Goal: Check status: Check status

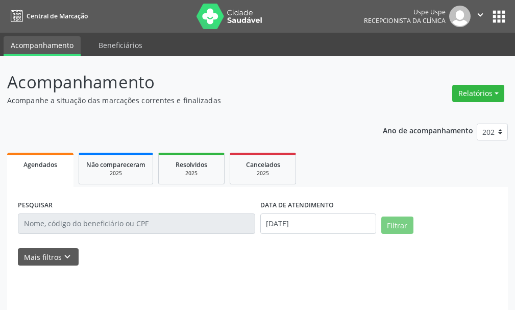
select select "8"
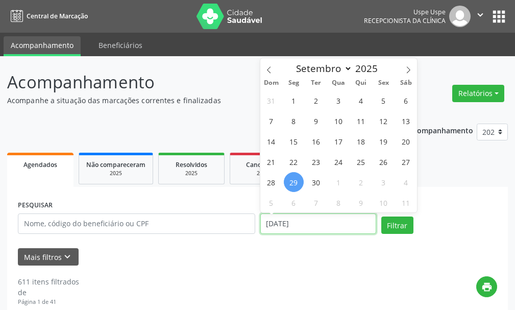
click at [158, 237] on div "PESQUISAR DATA DE ATENDIMENTO [DATE] Filtrar" at bounding box center [257, 219] width 485 height 43
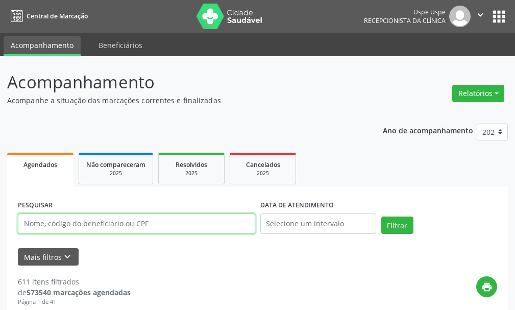
click at [135, 221] on input "text" at bounding box center [136, 223] width 237 height 20
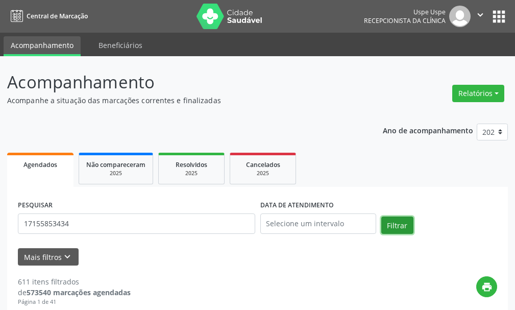
click at [405, 228] on button "Filtrar" at bounding box center [398, 225] width 32 height 17
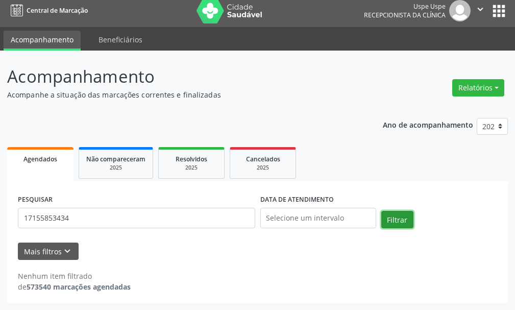
click at [391, 217] on button "Filtrar" at bounding box center [398, 219] width 32 height 17
click at [402, 218] on button "Filtrar" at bounding box center [398, 219] width 32 height 17
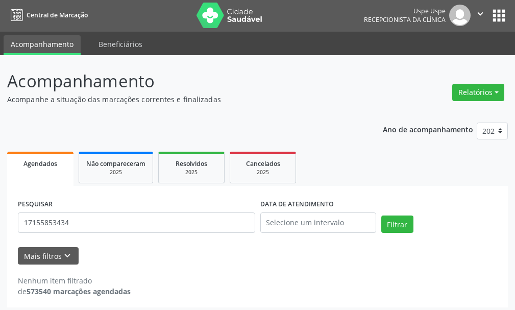
scroll to position [0, 0]
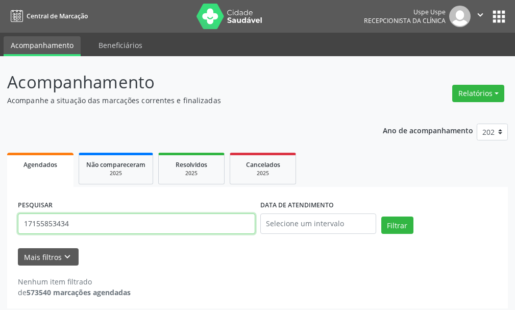
drag, startPoint x: 90, startPoint y: 220, endPoint x: 2, endPoint y: 225, distance: 88.5
click at [2, 225] on div "Acompanhamento Acompanhe a situação das marcações correntes e finalizadas Relat…" at bounding box center [257, 185] width 515 height 259
type input "[PERSON_NAME]"
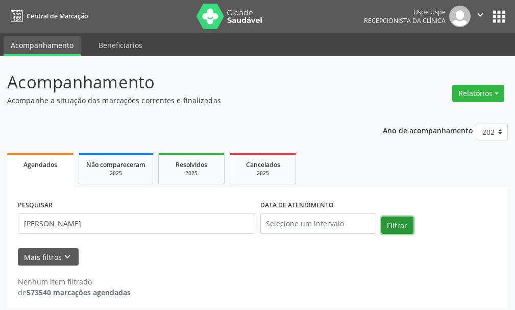
drag, startPoint x: 404, startPoint y: 226, endPoint x: 404, endPoint y: 218, distance: 8.7
click at [404, 218] on button "Filtrar" at bounding box center [398, 225] width 32 height 17
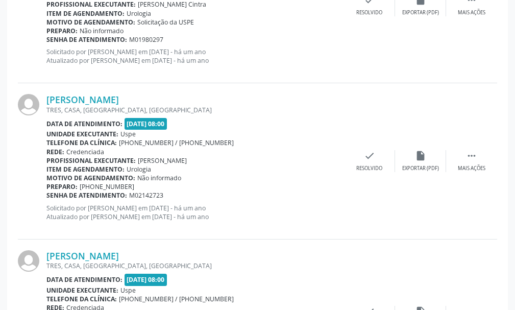
scroll to position [2383, 0]
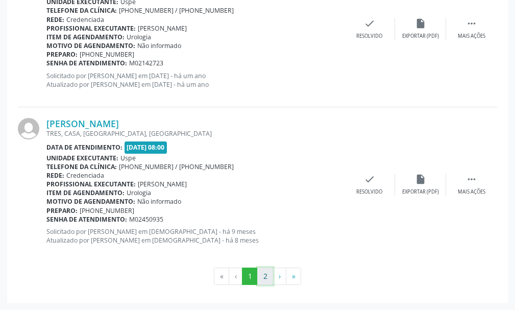
click at [262, 281] on button "2" at bounding box center [265, 276] width 16 height 17
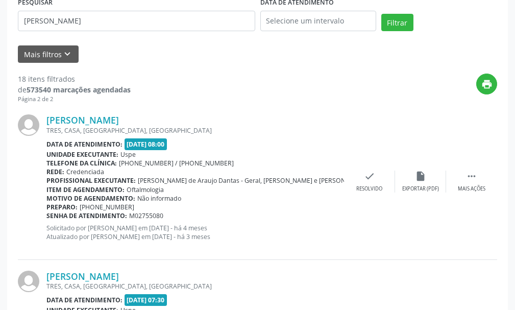
scroll to position [0, 0]
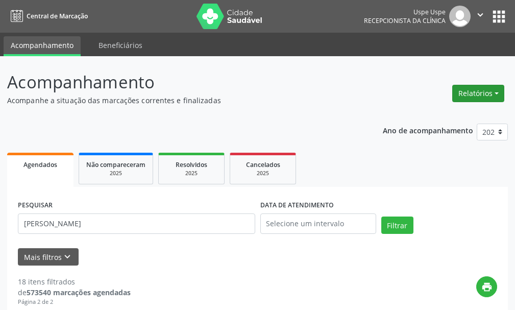
click at [470, 90] on button "Relatórios" at bounding box center [478, 93] width 52 height 17
click at [448, 117] on link "Agendamentos" at bounding box center [450, 115] width 110 height 14
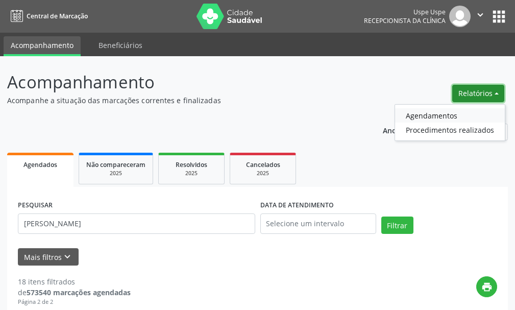
select select "8"
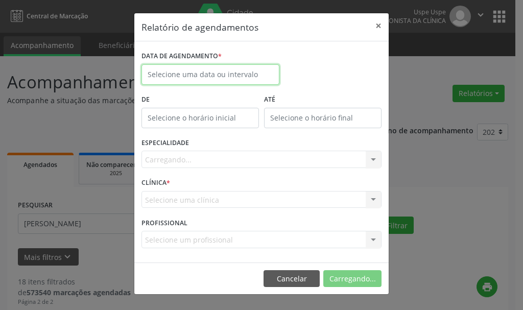
click at [228, 76] on input "text" at bounding box center [210, 74] width 138 height 20
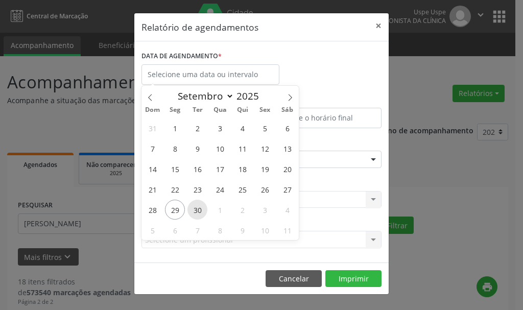
click at [198, 209] on span "30" at bounding box center [197, 210] width 20 height 20
type input "[DATE]"
click at [198, 209] on span "30" at bounding box center [197, 210] width 20 height 20
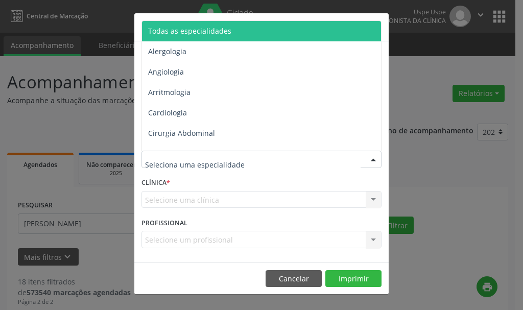
click at [199, 36] on span "Todas as especialidades" at bounding box center [262, 31] width 241 height 20
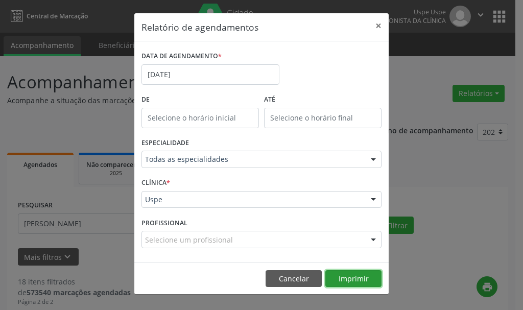
click at [365, 279] on button "Imprimir" at bounding box center [353, 278] width 56 height 17
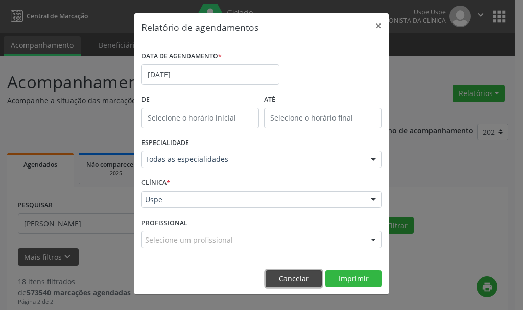
click at [301, 271] on button "Cancelar" at bounding box center [294, 278] width 56 height 17
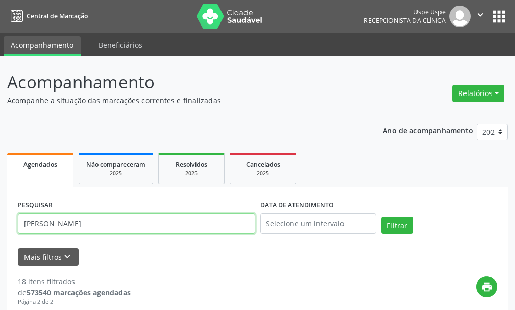
drag, startPoint x: 160, startPoint y: 223, endPoint x: 0, endPoint y: 253, distance: 162.7
type input "62539906400"
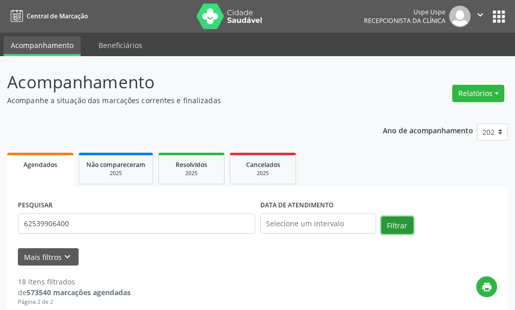
click at [400, 225] on button "Filtrar" at bounding box center [398, 225] width 32 height 17
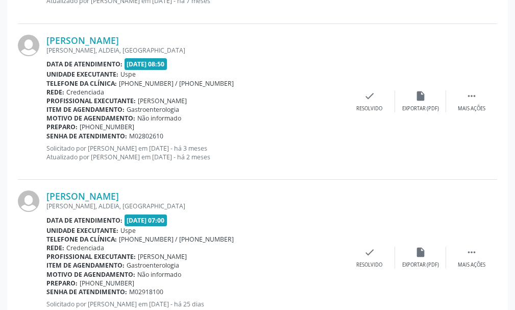
scroll to position [1261, 0]
